Goal: Book appointment/travel/reservation

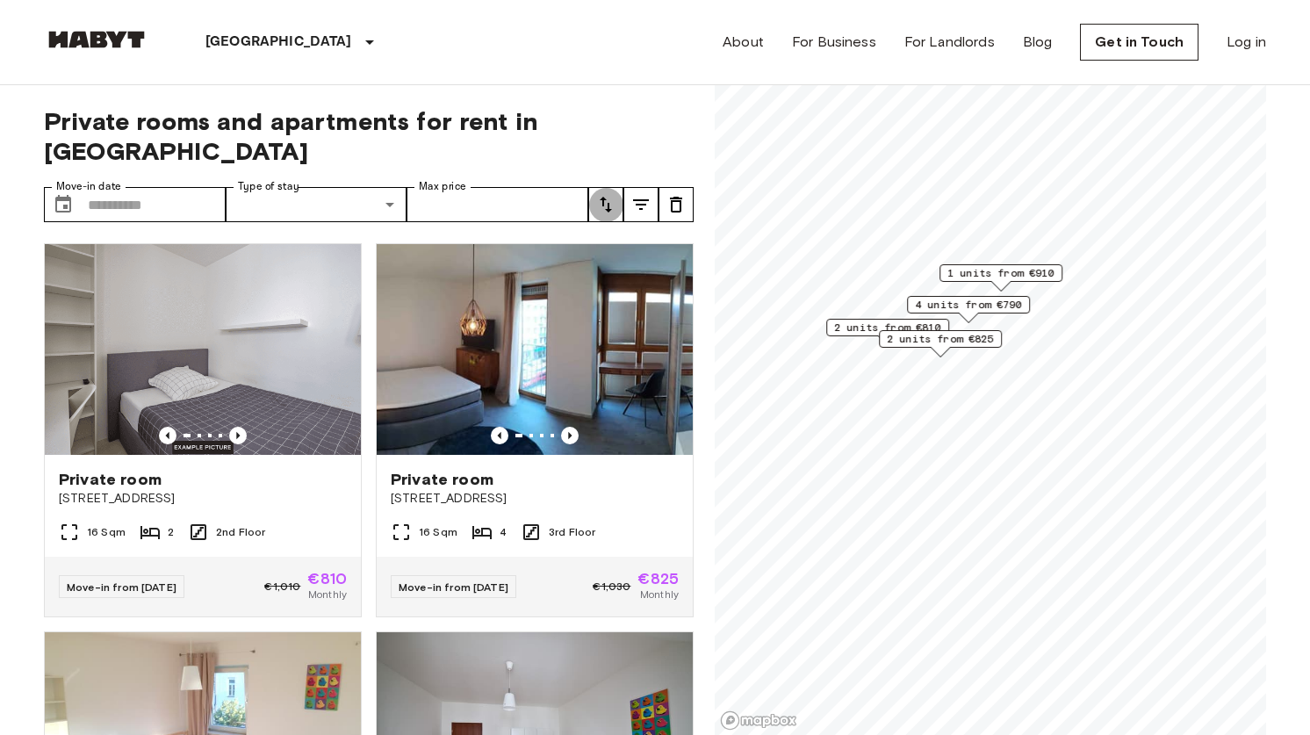
click at [616, 194] on icon "tune" at bounding box center [605, 204] width 21 height 21
click at [614, 179] on div at bounding box center [655, 367] width 1310 height 735
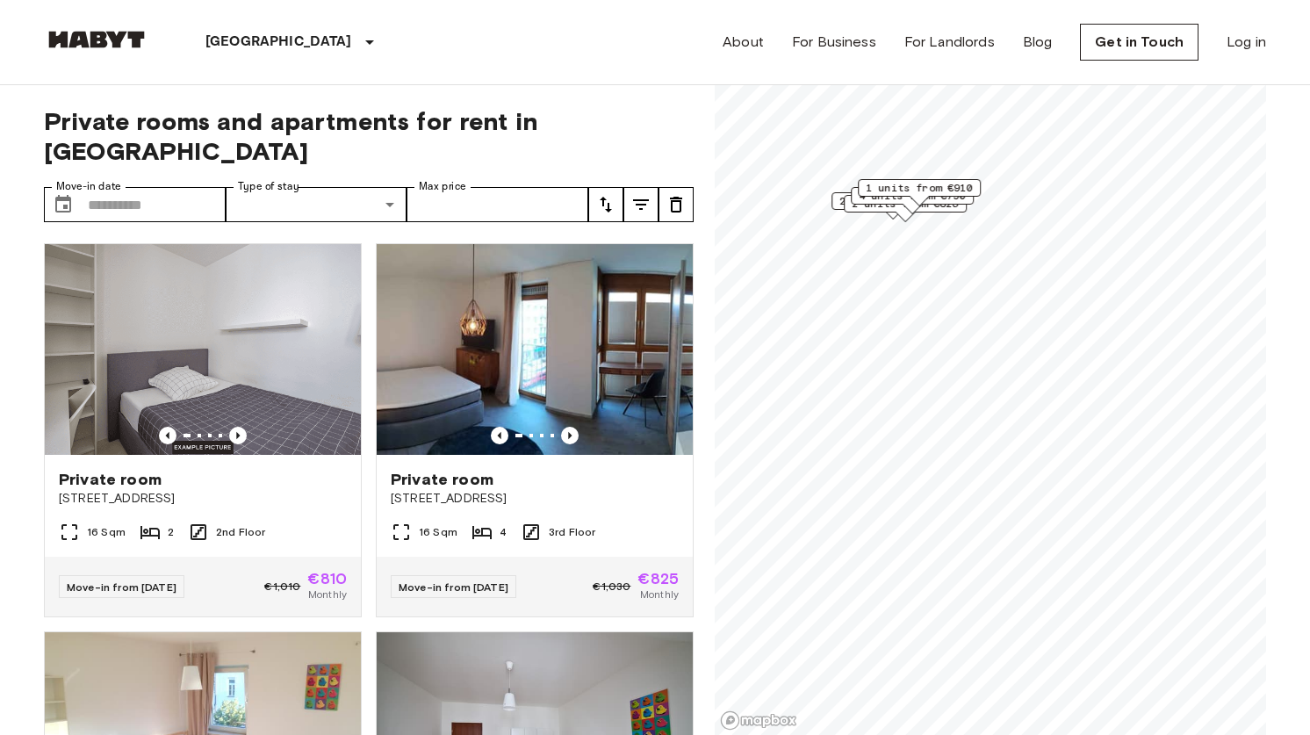
scroll to position [11, 0]
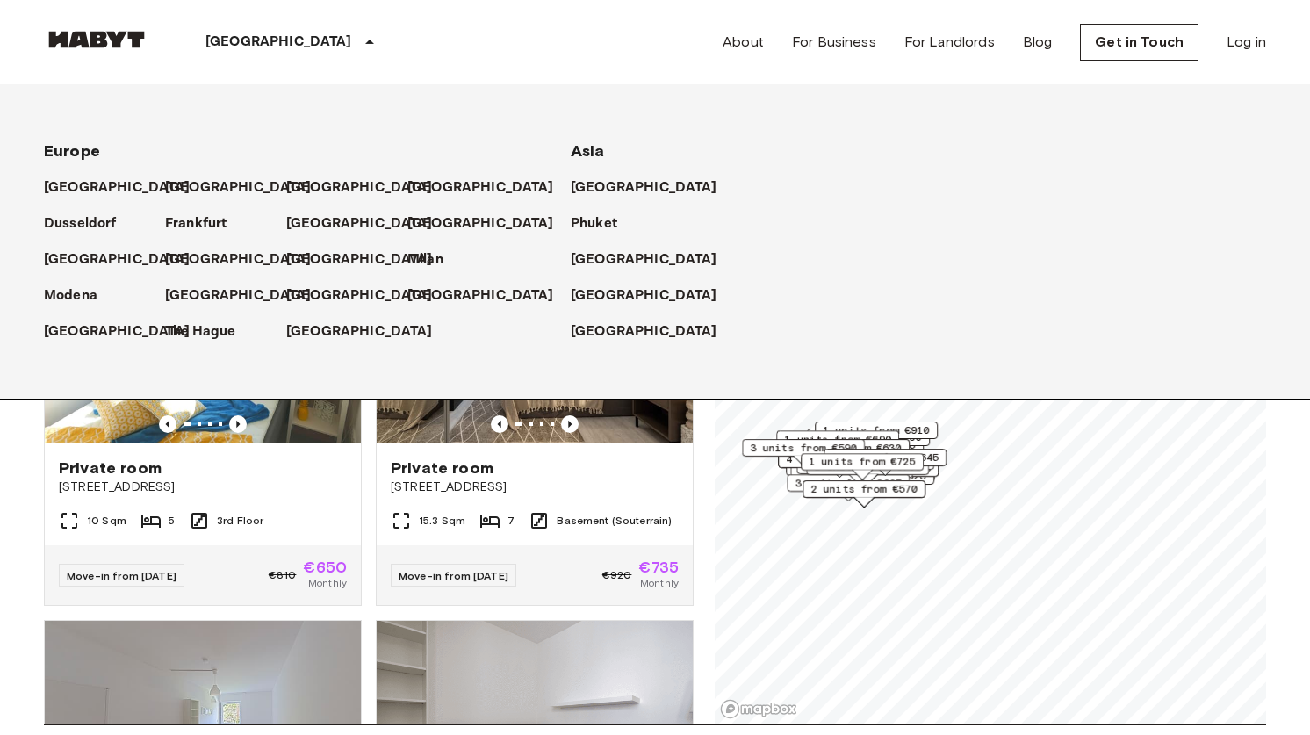
click at [235, 33] on p "[GEOGRAPHIC_DATA]" at bounding box center [279, 42] width 147 height 21
click at [210, 292] on p "[GEOGRAPHIC_DATA]" at bounding box center [242, 295] width 147 height 21
click at [908, 474] on div "1 units from €725" at bounding box center [862, 466] width 123 height 27
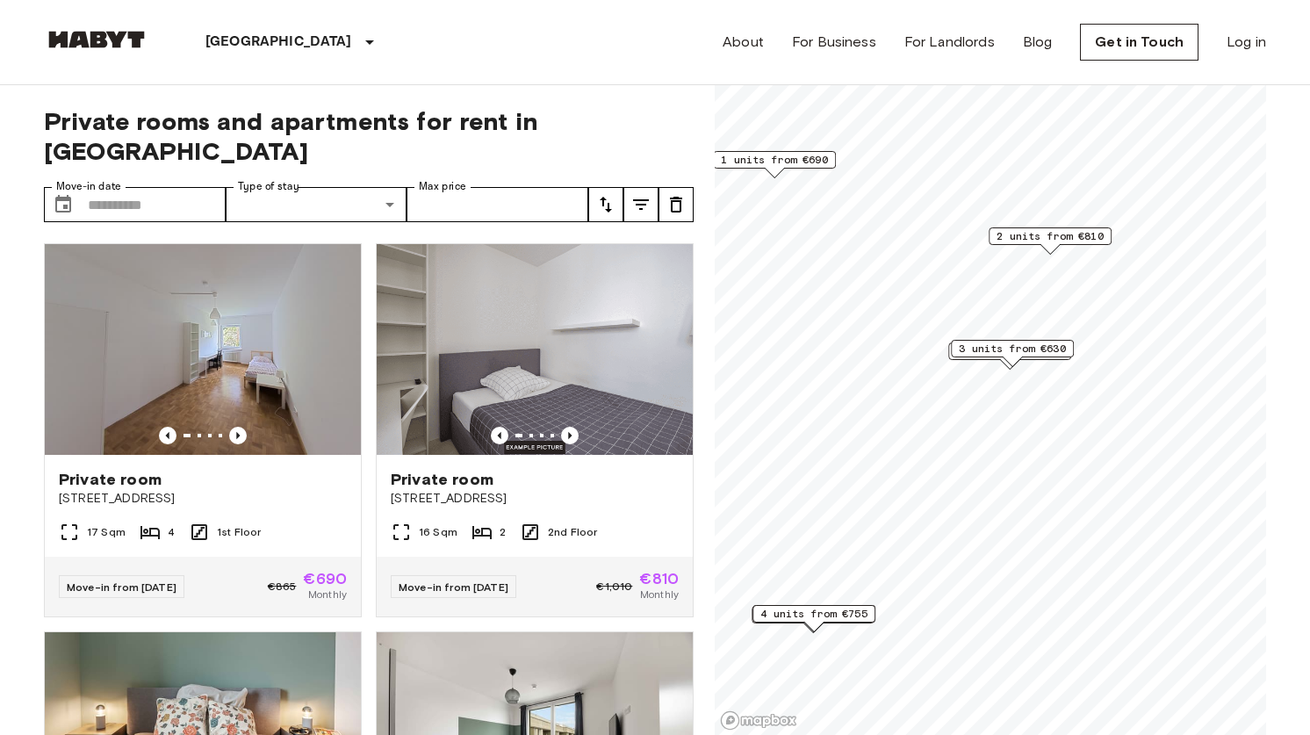
click at [869, 626] on div "4 units from €755" at bounding box center [814, 618] width 123 height 27
click at [851, 614] on span "4 units from €755" at bounding box center [814, 614] width 107 height 16
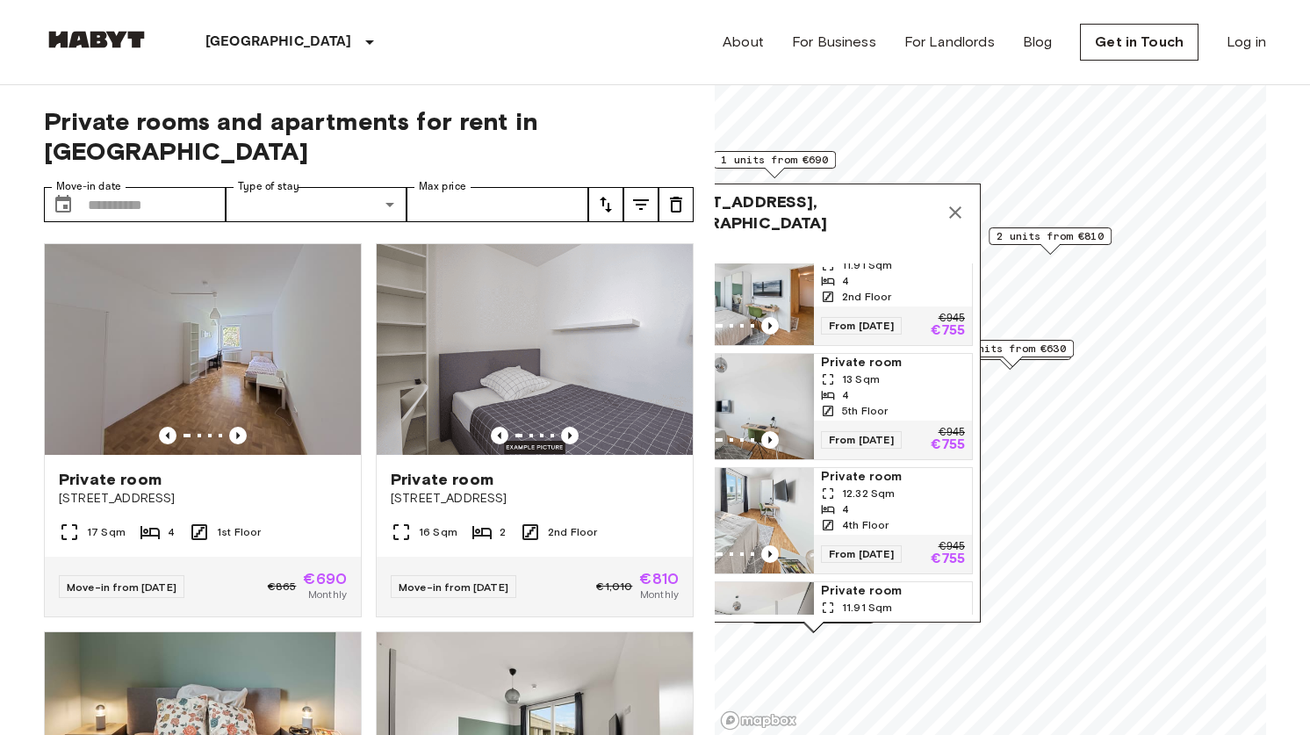
scroll to position [24, 0]
click at [1051, 345] on span "3 units from €630" at bounding box center [1012, 349] width 107 height 16
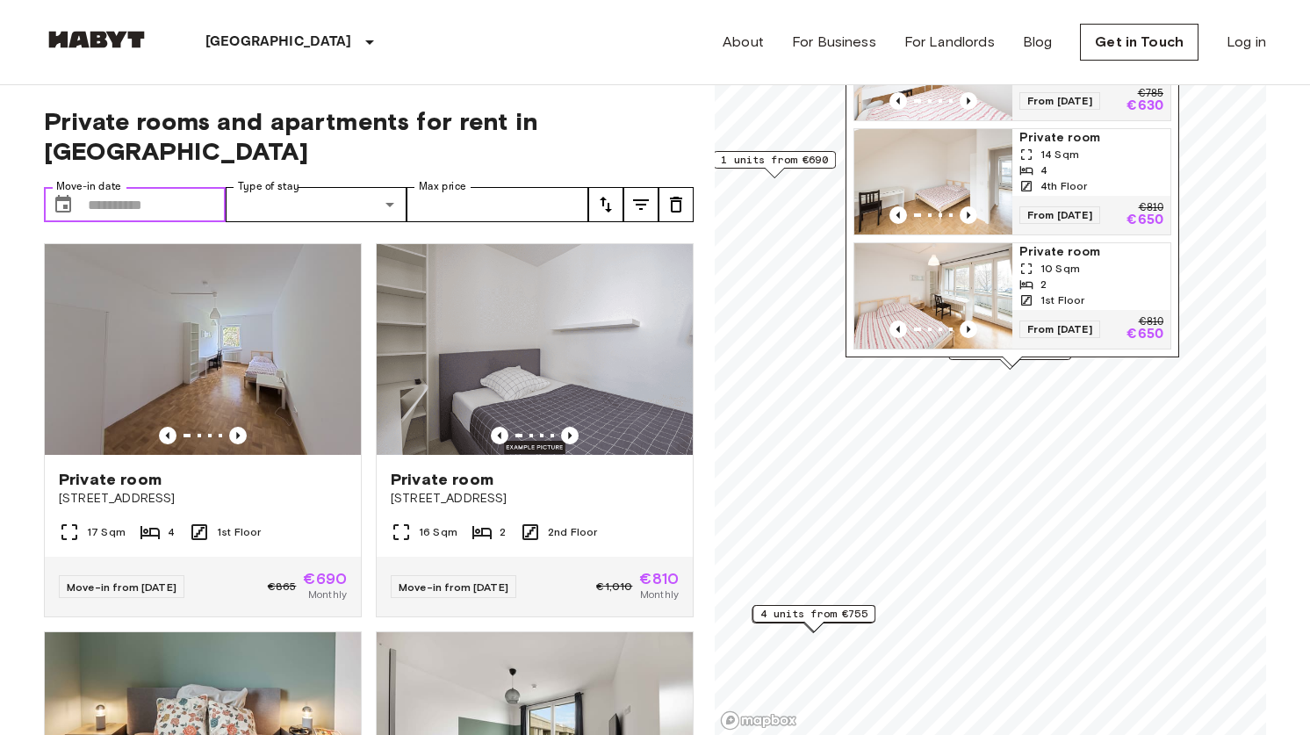
click at [197, 187] on input "Move-in date" at bounding box center [157, 204] width 138 height 35
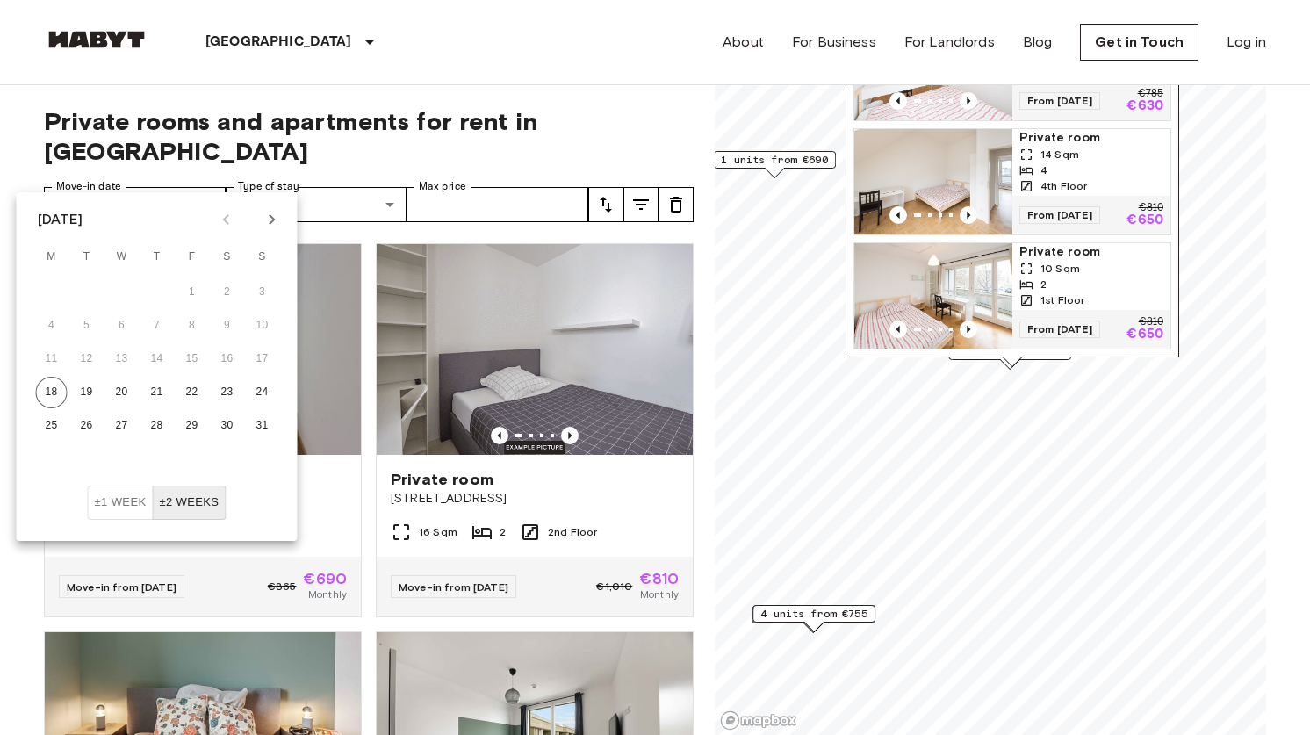
click at [259, 223] on button "Next month" at bounding box center [272, 220] width 30 height 30
click at [111, 361] on button "17" at bounding box center [122, 359] width 32 height 32
type input "**********"
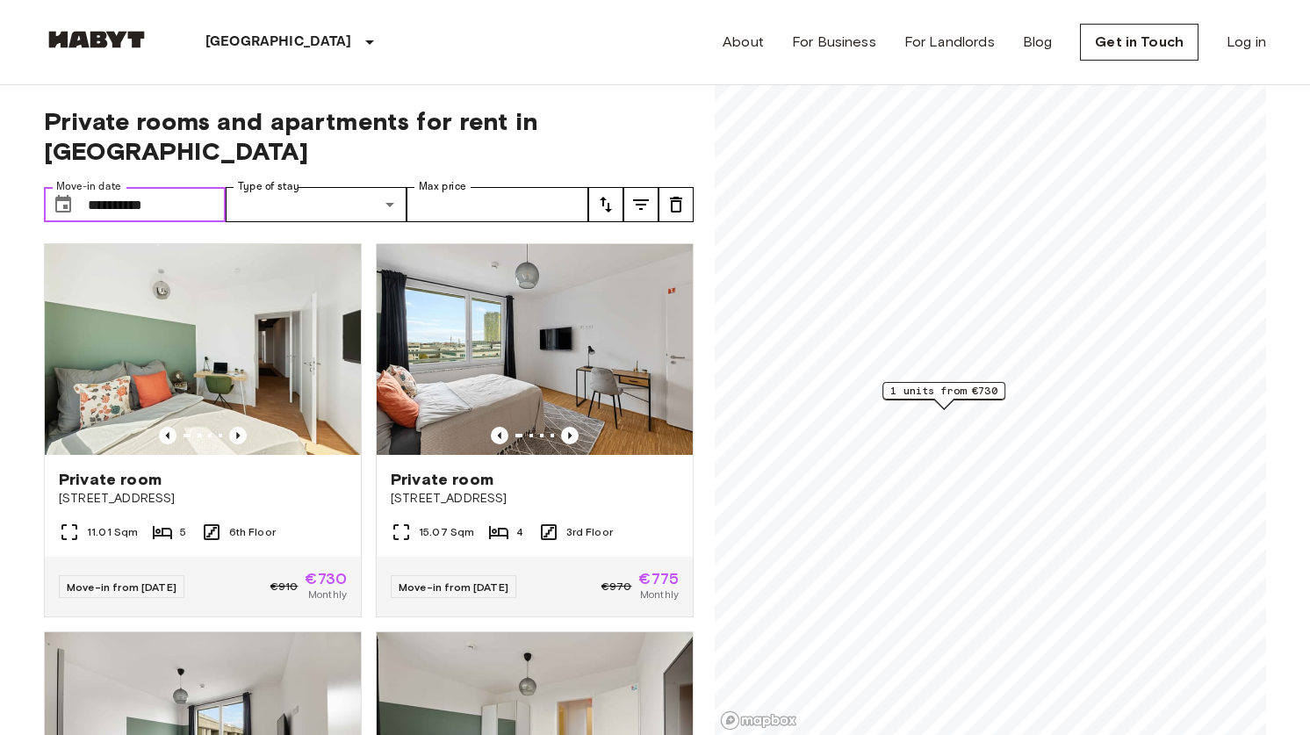
click at [957, 398] on span "1 units from €730" at bounding box center [944, 391] width 107 height 16
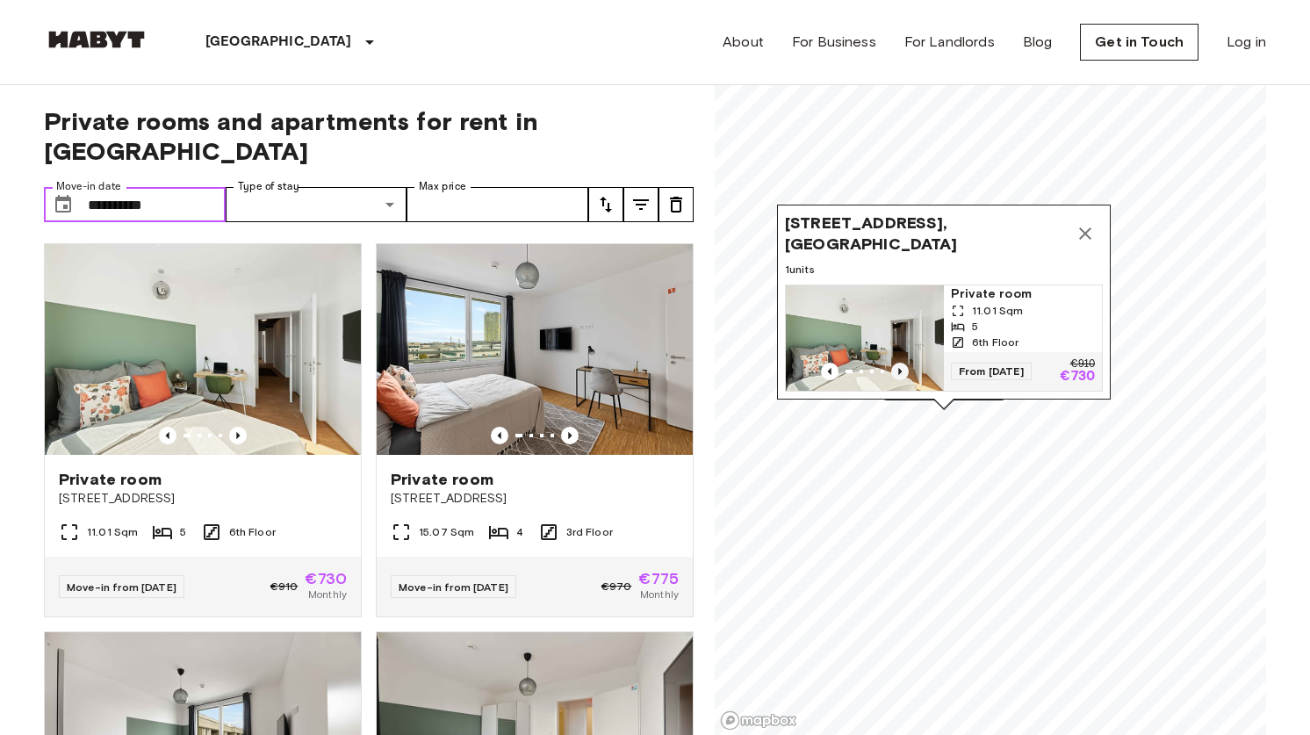
click at [903, 364] on icon "Previous image" at bounding box center [900, 372] width 18 height 18
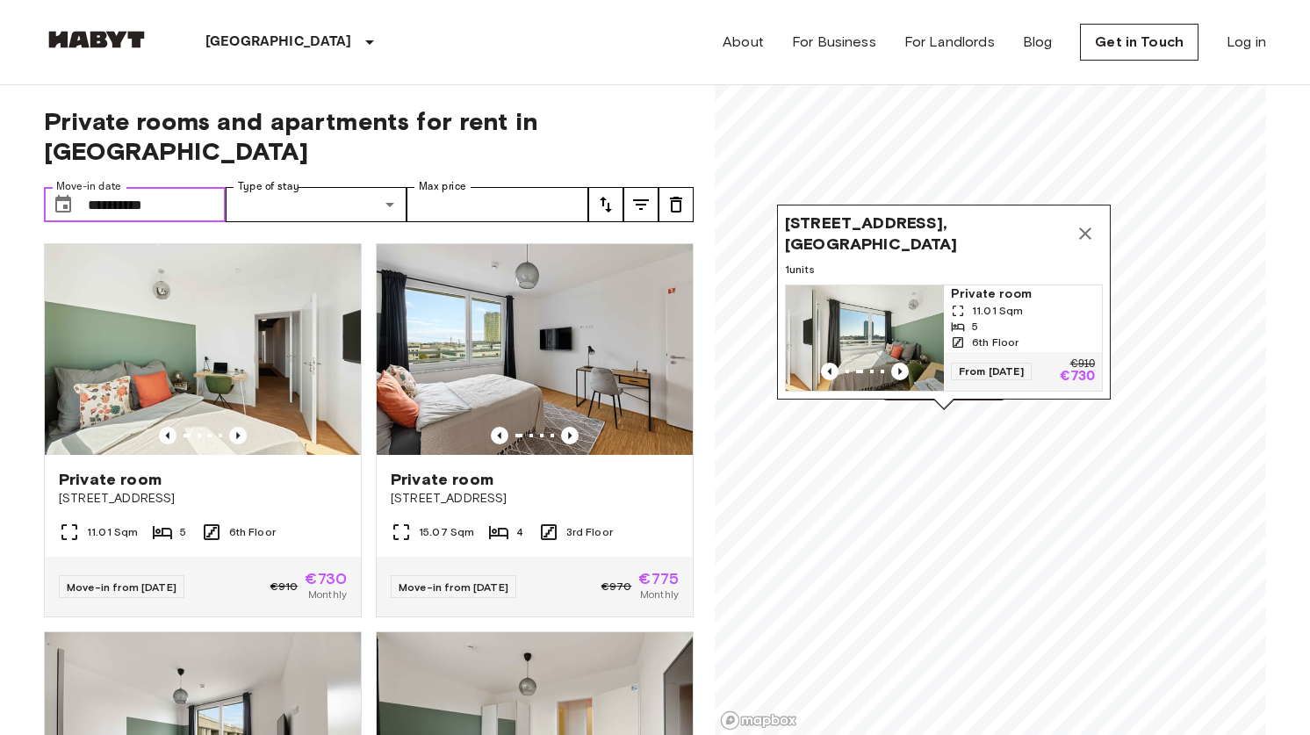
click at [920, 334] on img "Map marker" at bounding box center [891, 337] width 158 height 105
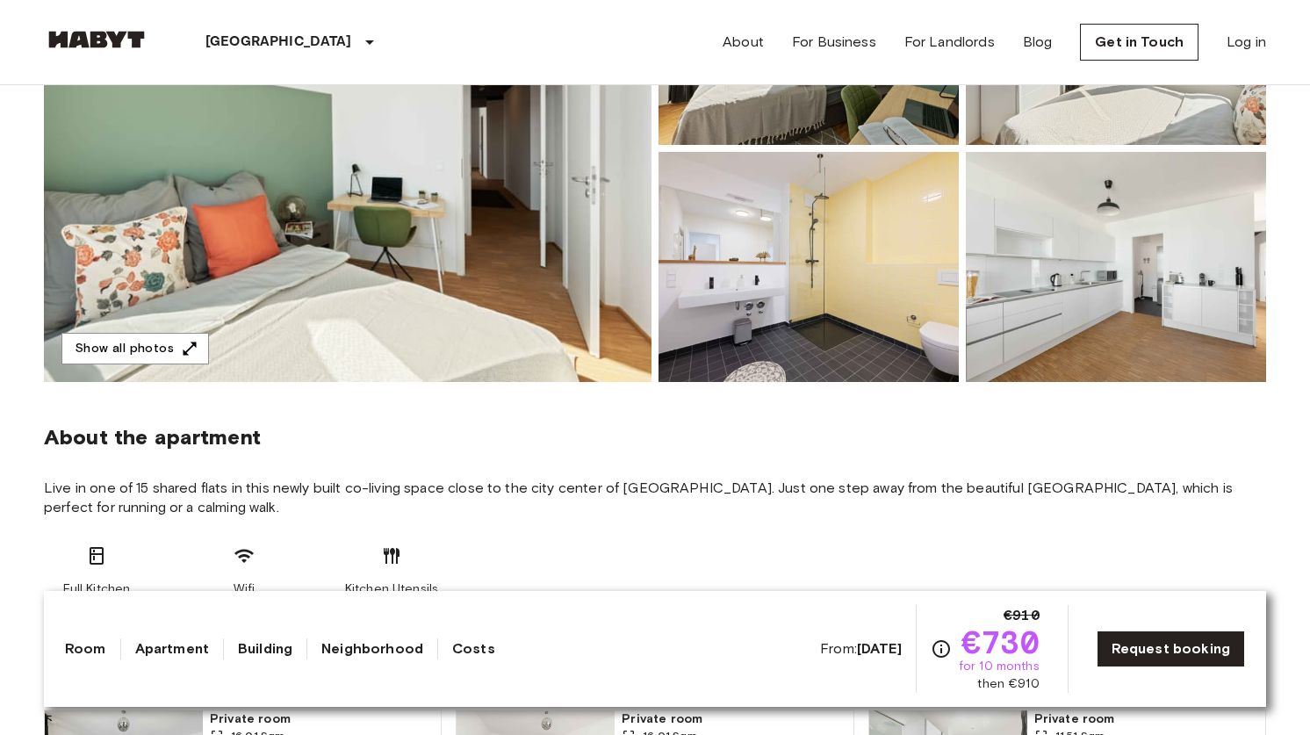
scroll to position [355, 0]
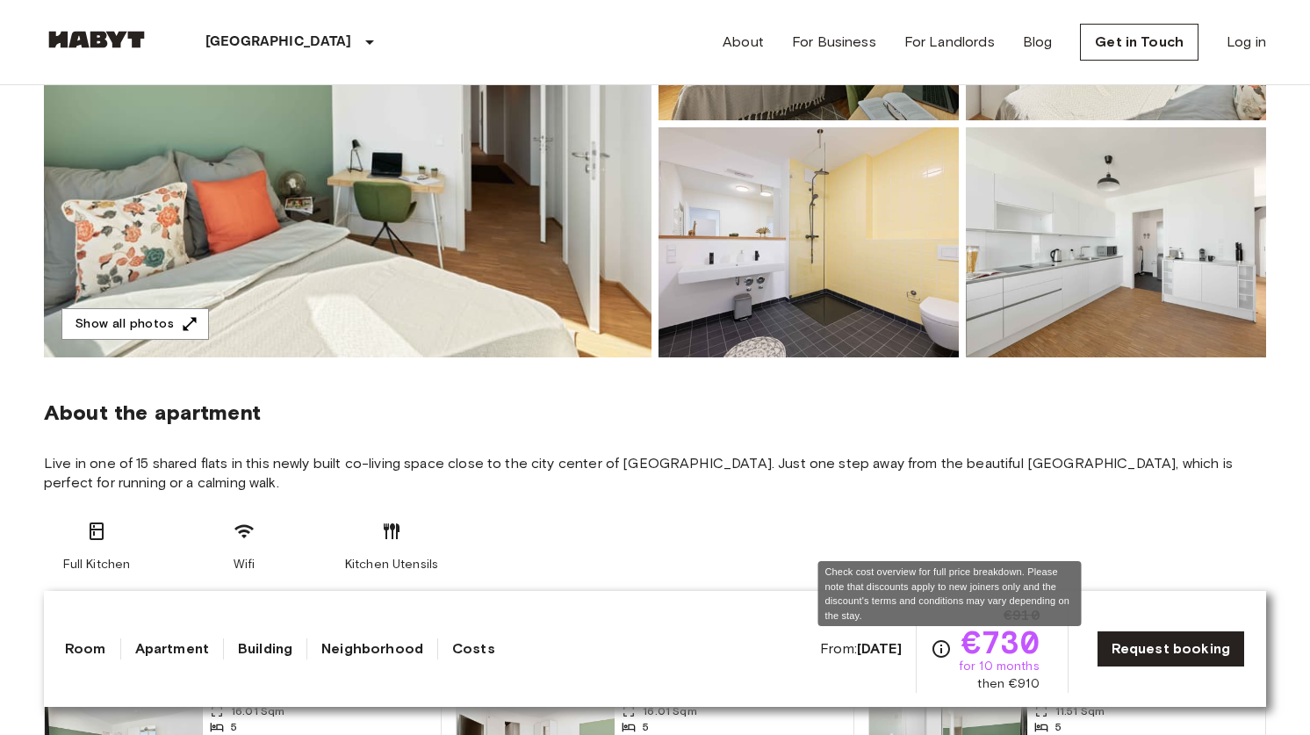
click at [942, 650] on icon "Check cost overview for full price breakdown. Please note that discounts apply …" at bounding box center [942, 649] width 18 height 18
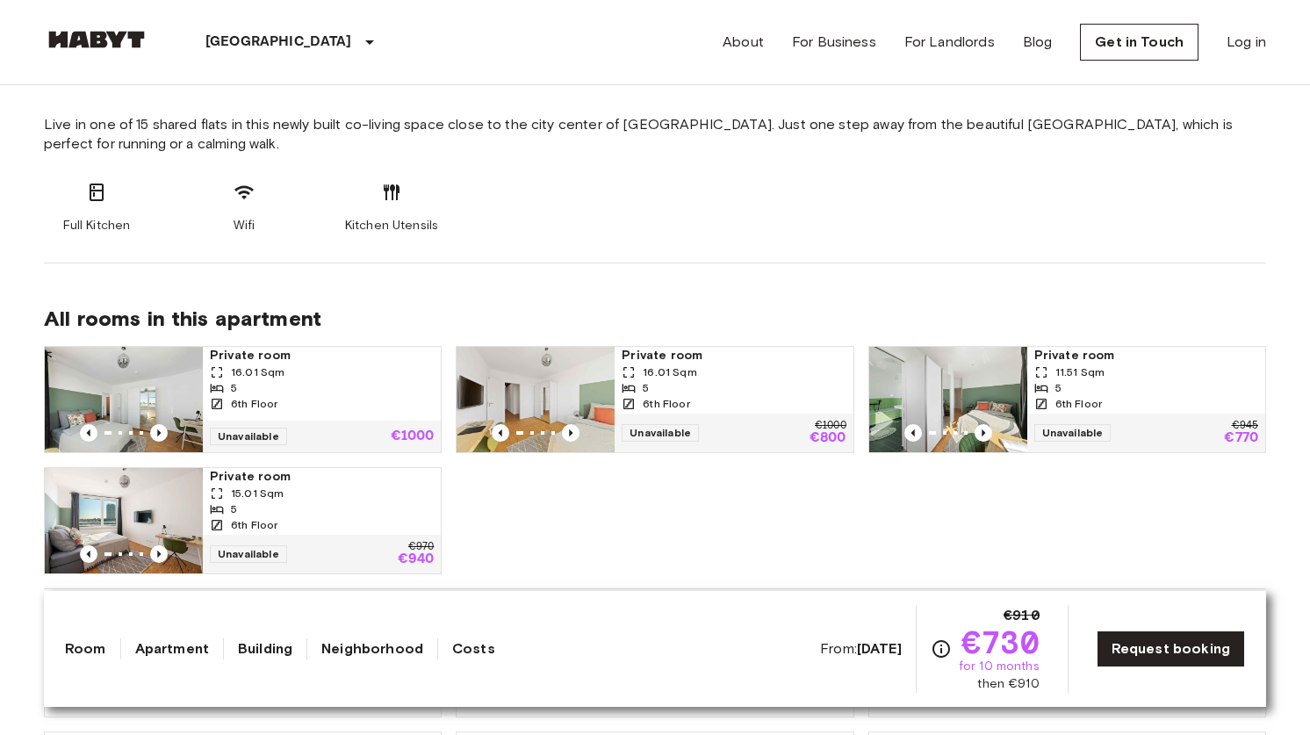
scroll to position [704, 0]
